Goal: Navigation & Orientation: Go to known website

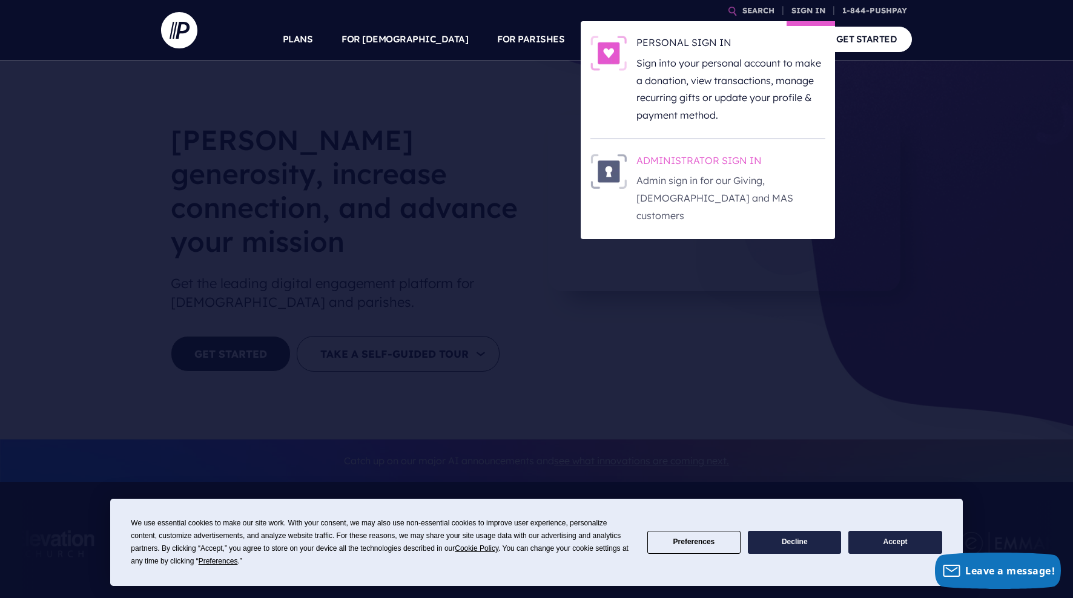
click at [734, 154] on h6 "ADMINISTRATOR SIGN IN" at bounding box center [730, 163] width 189 height 18
click at [690, 161] on h6 "ADMINISTRATOR SIGN IN" at bounding box center [730, 163] width 189 height 18
click at [697, 157] on h6 "ADMINISTRATOR SIGN IN" at bounding box center [730, 163] width 189 height 18
